Goal: Task Accomplishment & Management: Complete application form

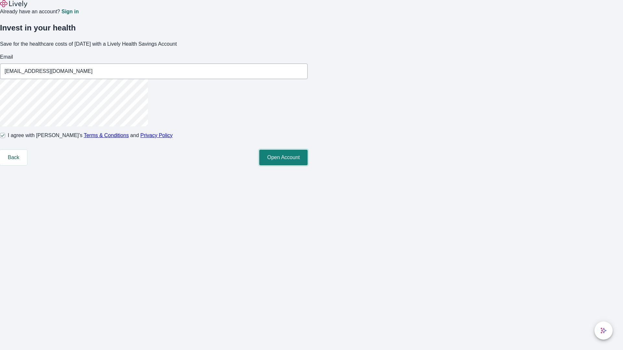
click at [308, 165] on button "Open Account" at bounding box center [283, 158] width 48 height 16
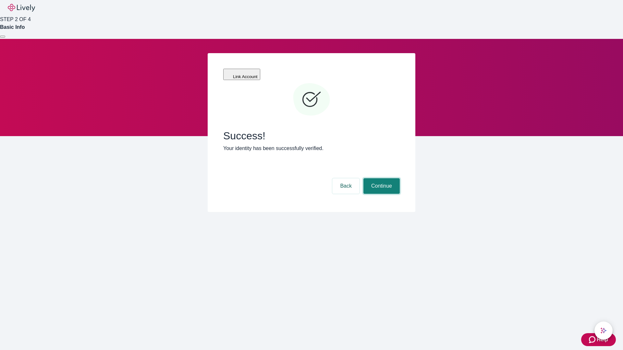
click at [381, 178] on button "Continue" at bounding box center [381, 186] width 36 height 16
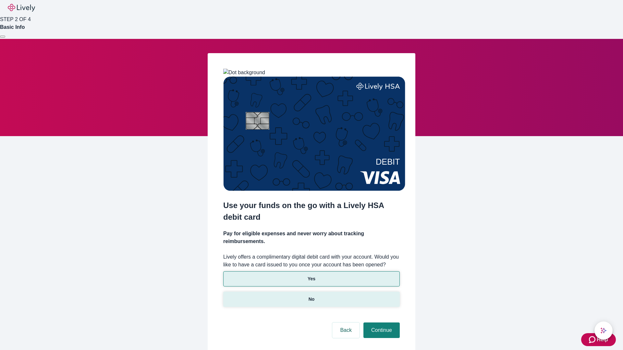
click at [311, 296] on p "No" at bounding box center [312, 299] width 6 height 7
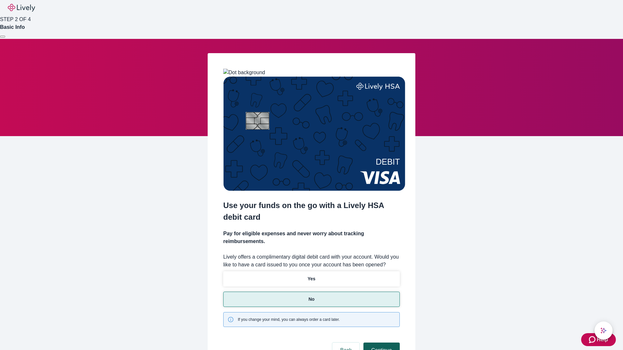
click at [381, 343] on button "Continue" at bounding box center [381, 351] width 36 height 16
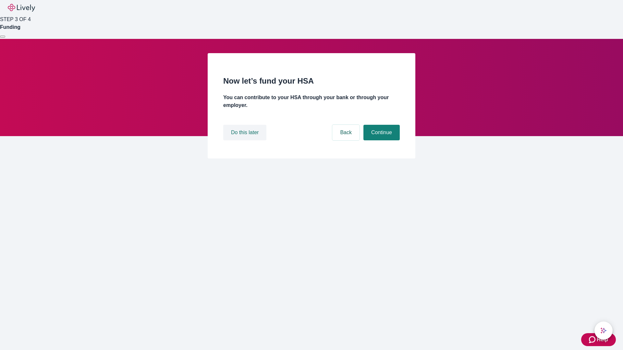
click at [246, 140] on button "Do this later" at bounding box center [244, 133] width 43 height 16
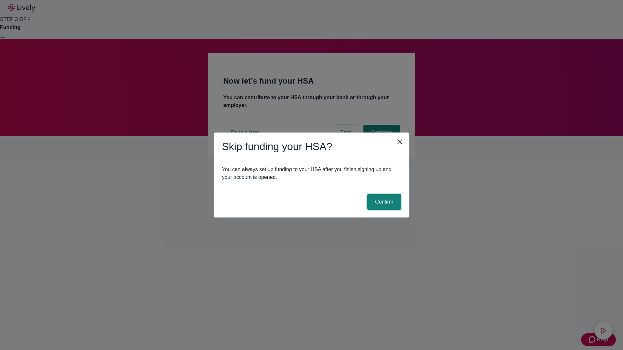
click at [383, 202] on button "Confirm" at bounding box center [384, 202] width 34 height 16
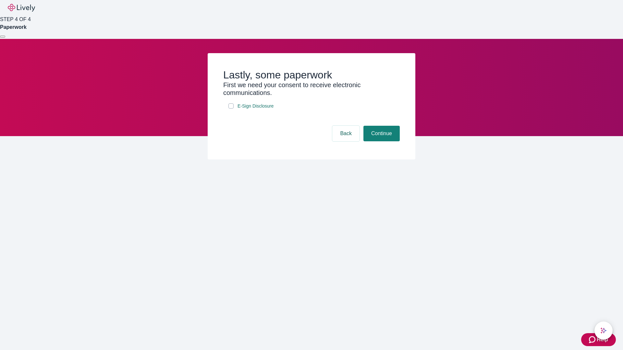
click at [231, 109] on input "E-Sign Disclosure" at bounding box center [230, 106] width 5 height 5
checkbox input "true"
click at [381, 141] on button "Continue" at bounding box center [381, 134] width 36 height 16
